Goal: Task Accomplishment & Management: Manage account settings

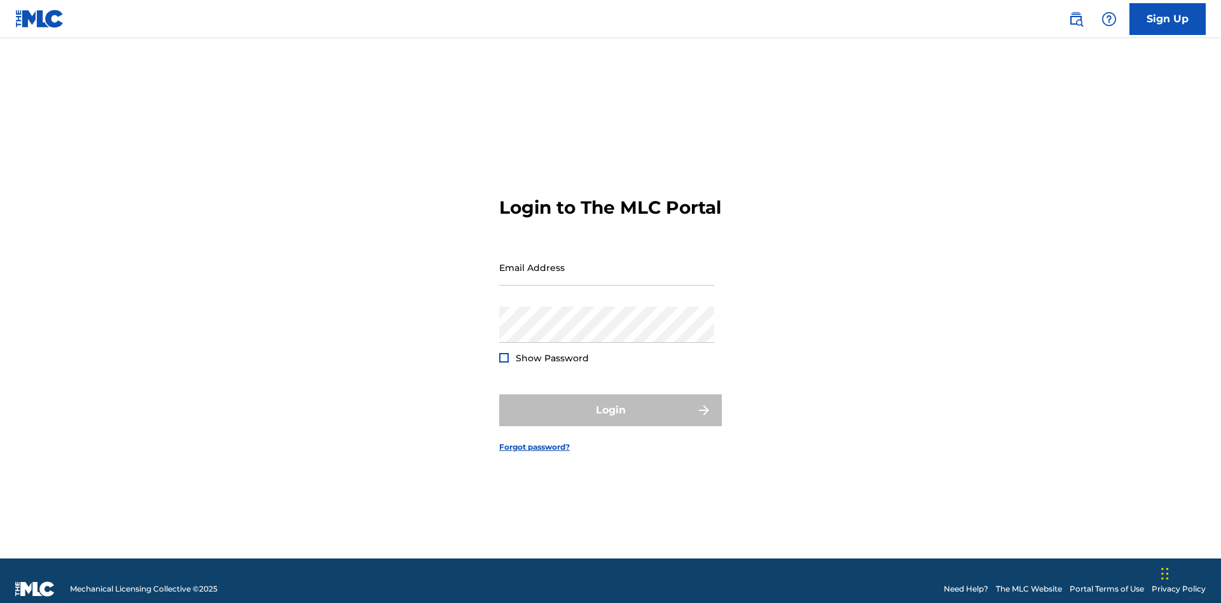
scroll to position [17, 0]
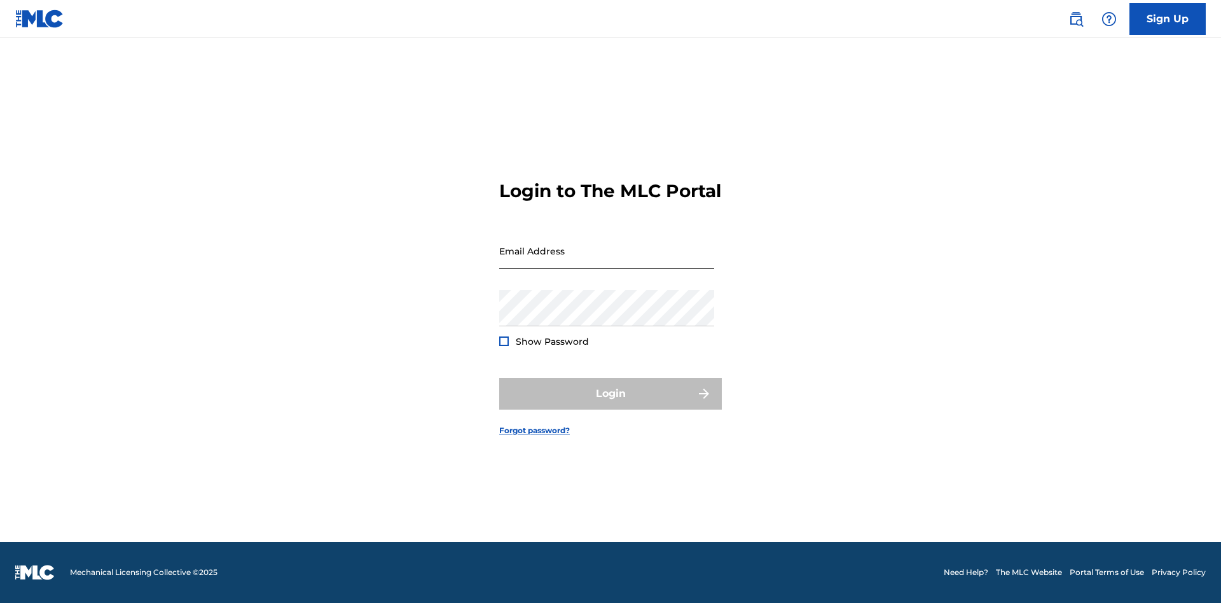
click at [607, 261] on input "Email Address" at bounding box center [606, 251] width 215 height 36
type input "[PERSON_NAME][EMAIL_ADDRESS][PERSON_NAME][DOMAIN_NAME]"
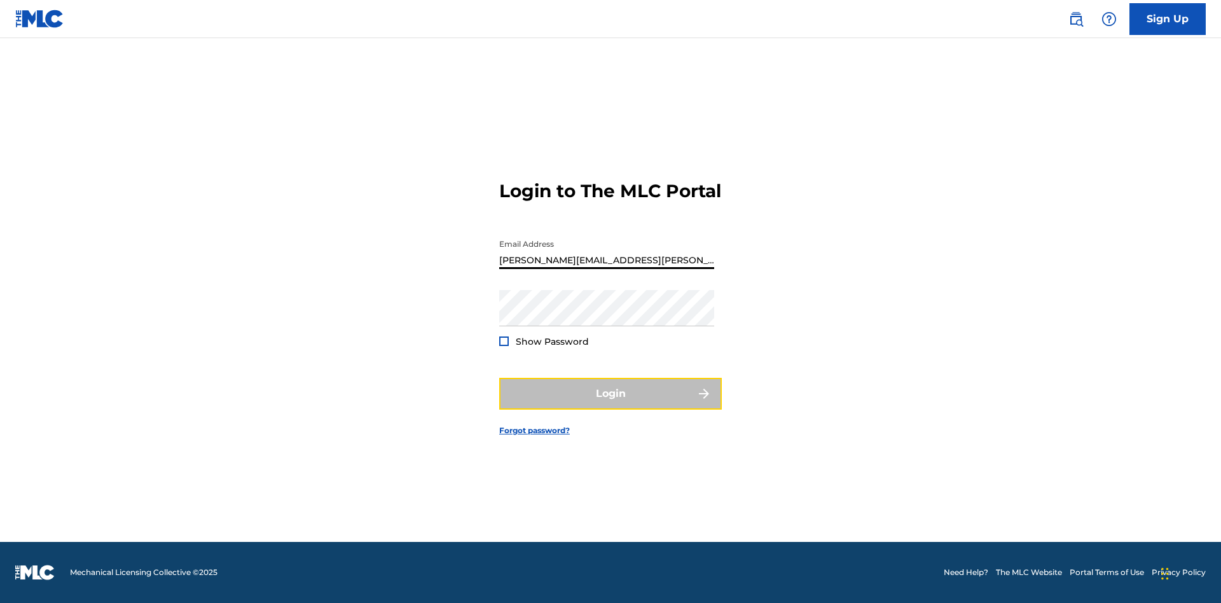
click at [611, 405] on button "Login" at bounding box center [610, 394] width 223 height 32
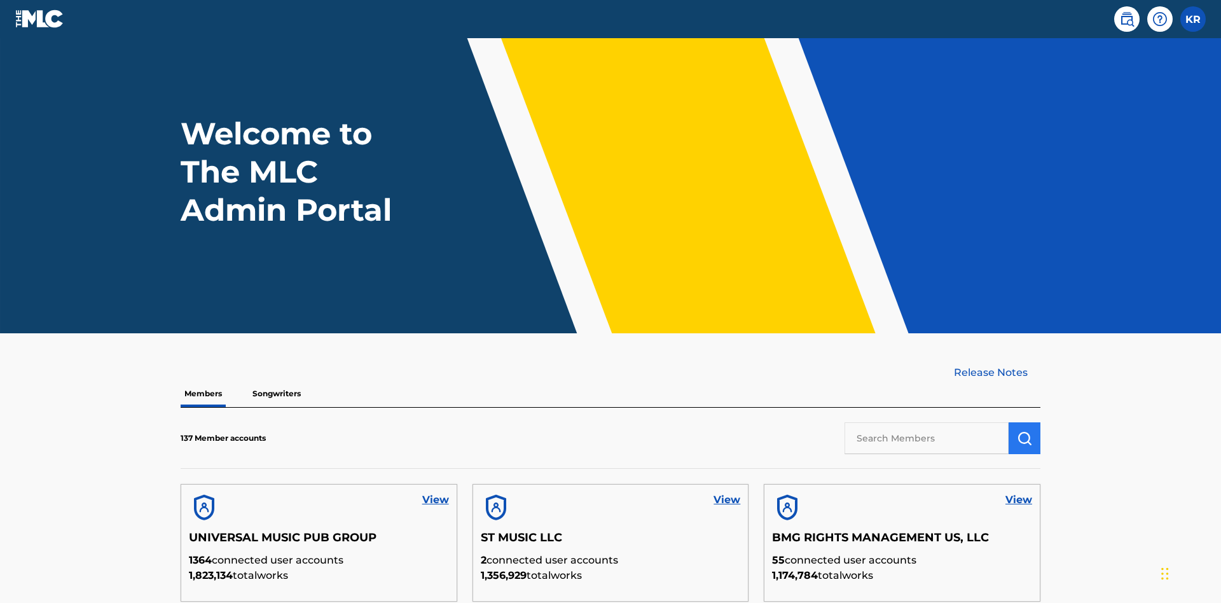
click at [927, 422] on input "text" at bounding box center [927, 438] width 164 height 32
click at [1025, 431] on img "submit" at bounding box center [1024, 438] width 15 height 15
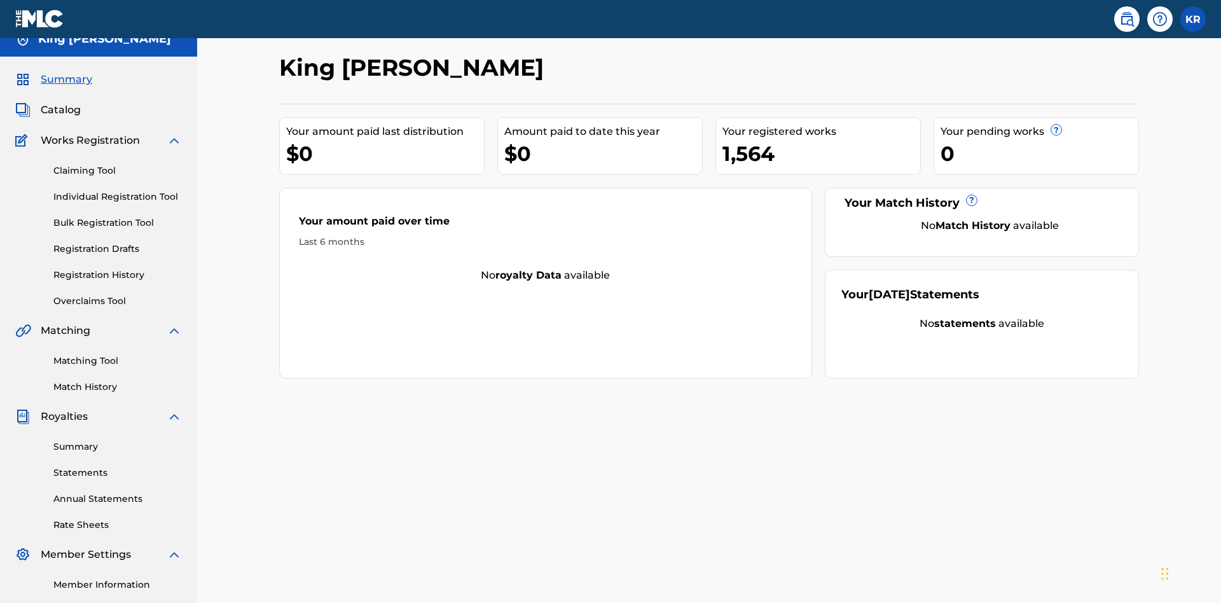
click at [118, 602] on link "User Permissions" at bounding box center [117, 610] width 129 height 13
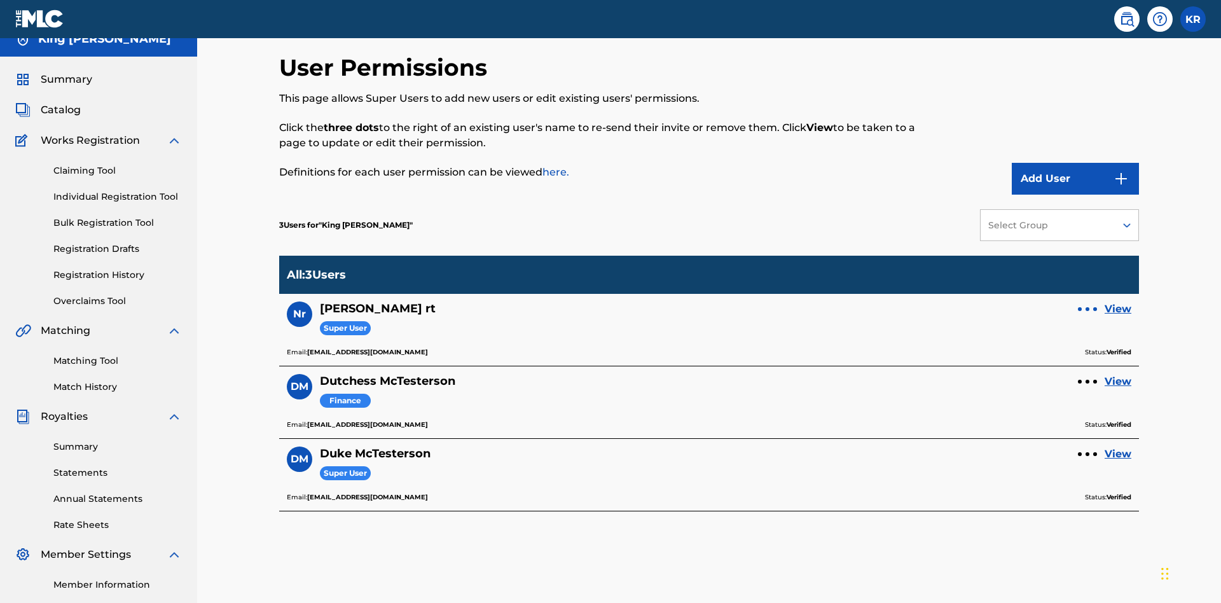
click at [1088, 268] on p "Remove User" at bounding box center [1088, 283] width 108 height 31
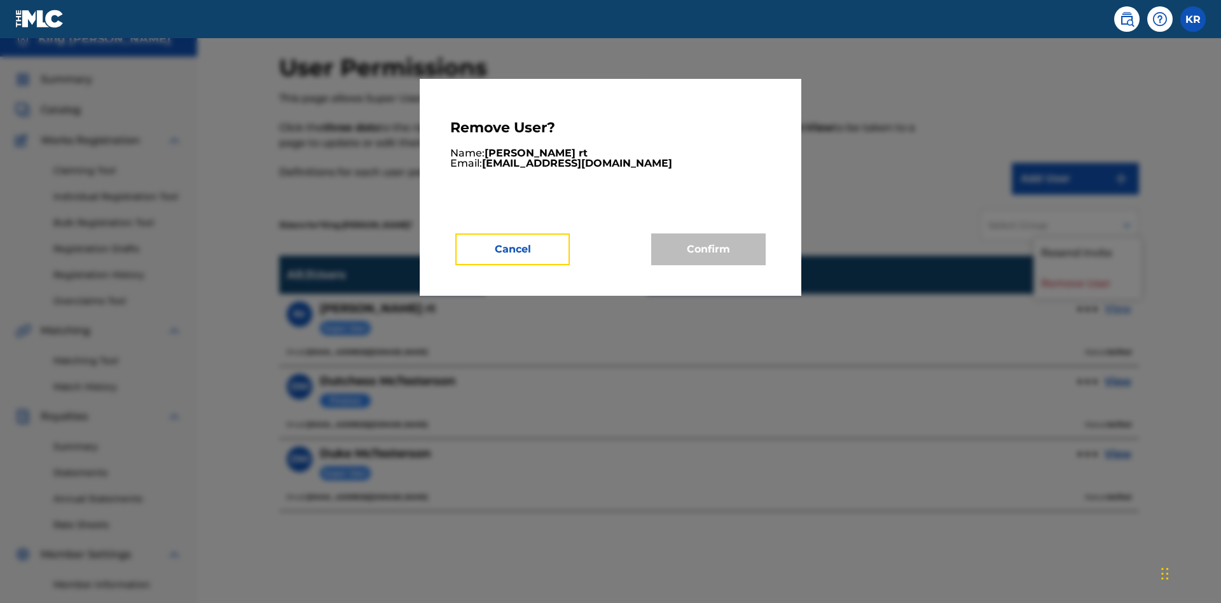
click at [513, 249] on button "Cancel" at bounding box center [512, 249] width 115 height 32
click at [1118, 302] on link "View" at bounding box center [1118, 309] width 27 height 15
